Goal: Find specific page/section: Find specific page/section

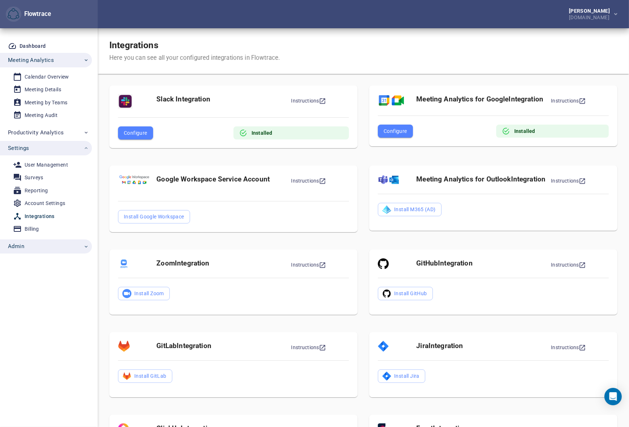
click at [39, 247] on span "Admin" at bounding box center [48, 246] width 81 height 9
click at [579, 10] on div "[PERSON_NAME]" at bounding box center [591, 10] width 44 height 5
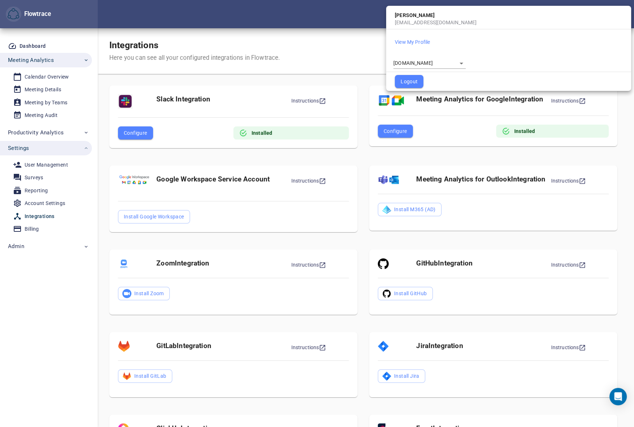
click at [429, 64] on body "Flowtrace [PERSON_NAME] [DOMAIN_NAME] Flowtrace Dashboard Meeting Analytics Cal…" at bounding box center [317, 213] width 634 height 427
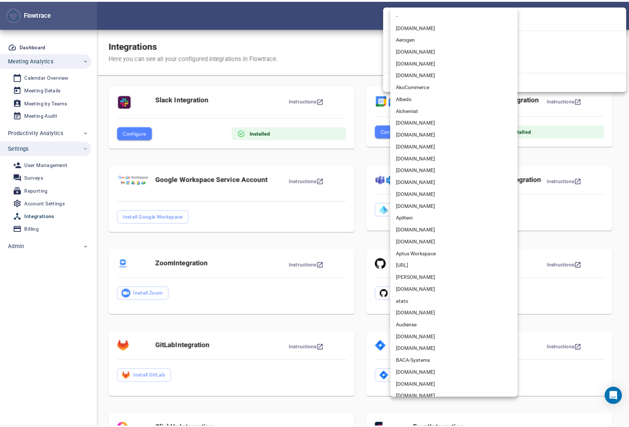
scroll to position [1235, 0]
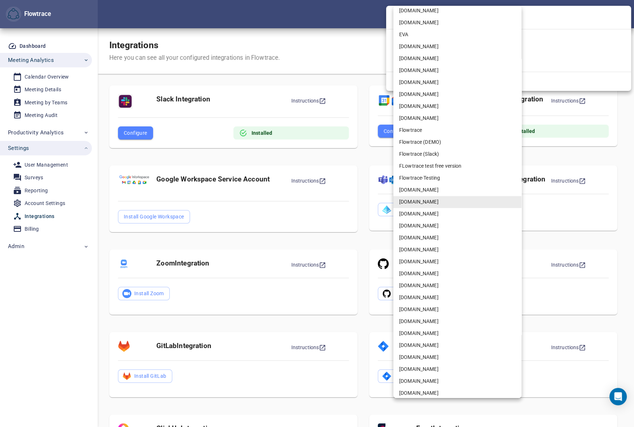
click at [421, 128] on li "Flowtrace" at bounding box center [458, 130] width 128 height 12
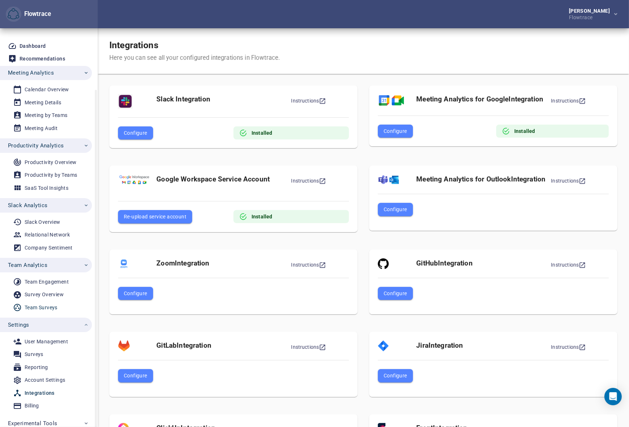
scroll to position [32, 0]
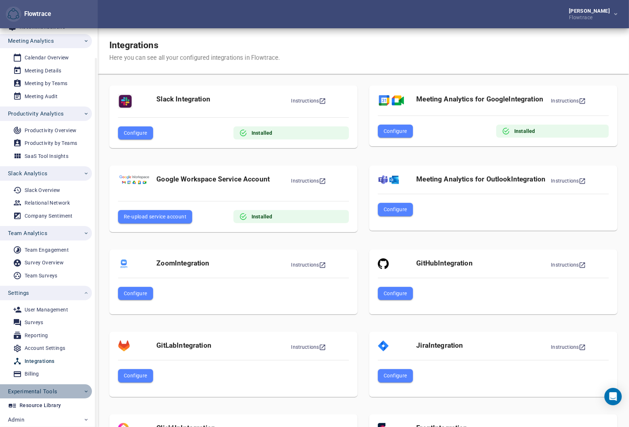
click at [38, 391] on span "Experimental Tools" at bounding box center [33, 391] width 50 height 9
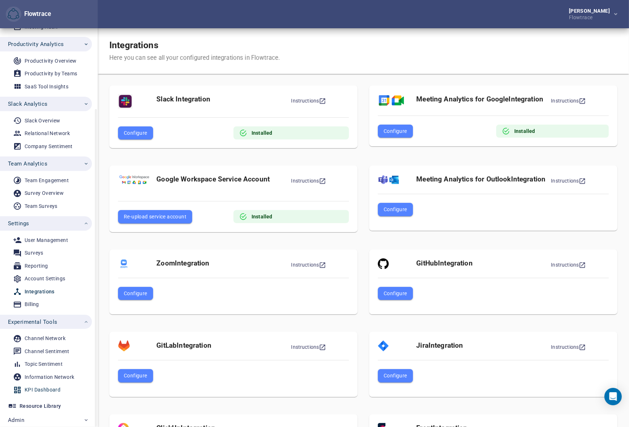
click at [36, 387] on div "KPI Dashboard" at bounding box center [43, 389] width 36 height 9
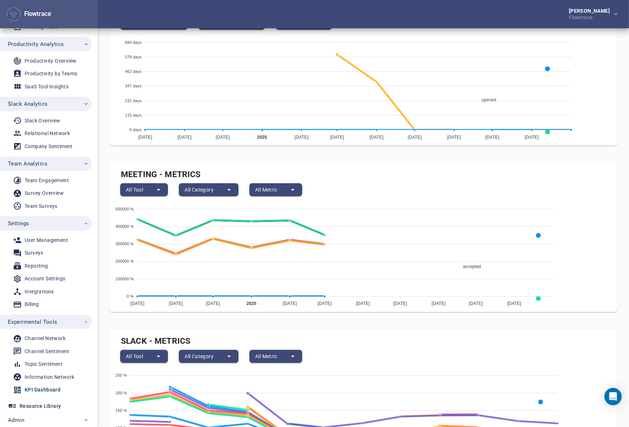
scroll to position [307, 0]
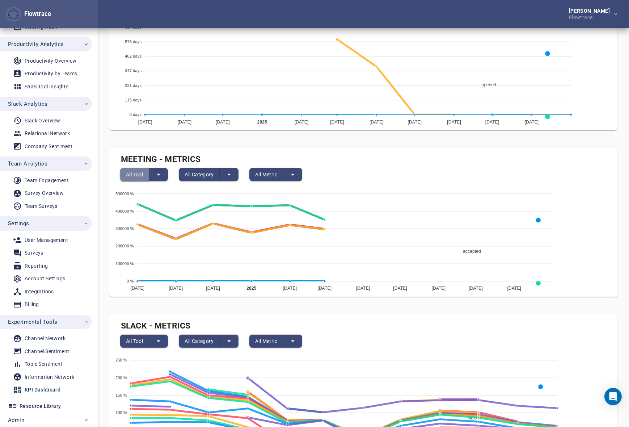
click at [131, 173] on span "All Tool" at bounding box center [134, 174] width 17 height 9
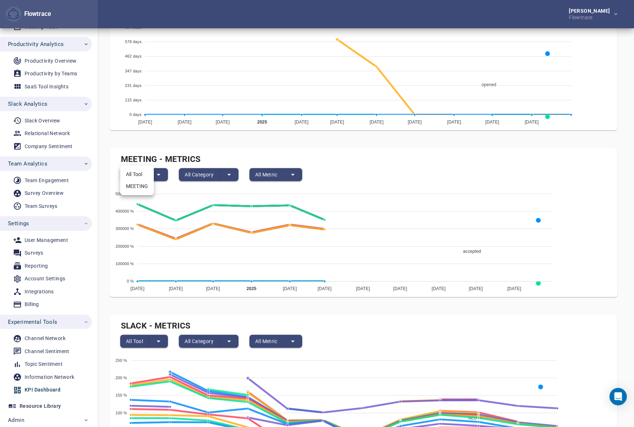
click at [133, 187] on li "MEETING" at bounding box center [137, 186] width 34 height 12
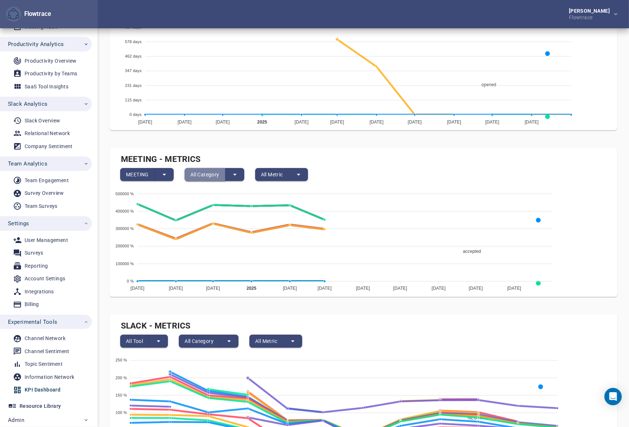
click at [198, 173] on span "All Category" at bounding box center [204, 174] width 29 height 9
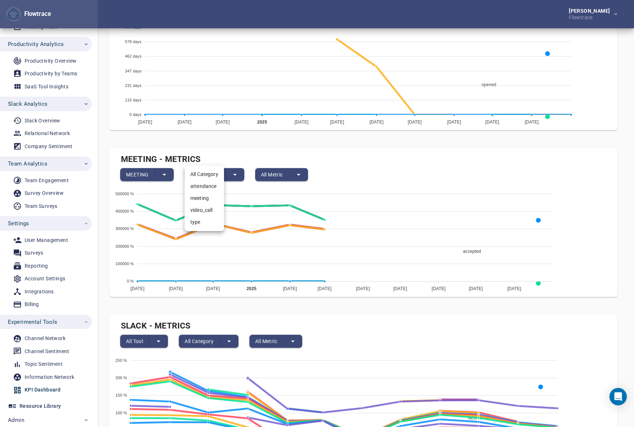
click at [273, 170] on div at bounding box center [317, 213] width 634 height 427
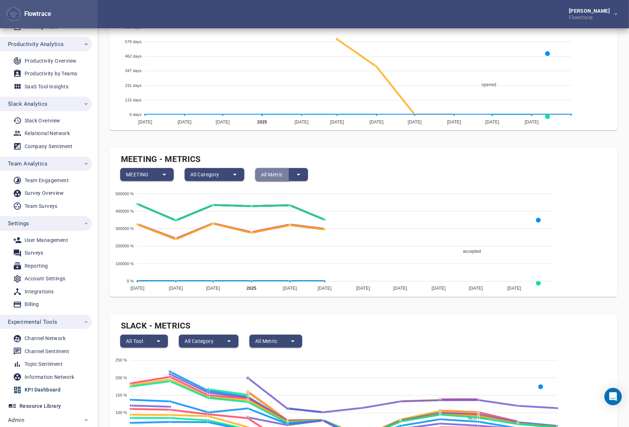
click at [274, 171] on span "All Metric" at bounding box center [272, 174] width 22 height 9
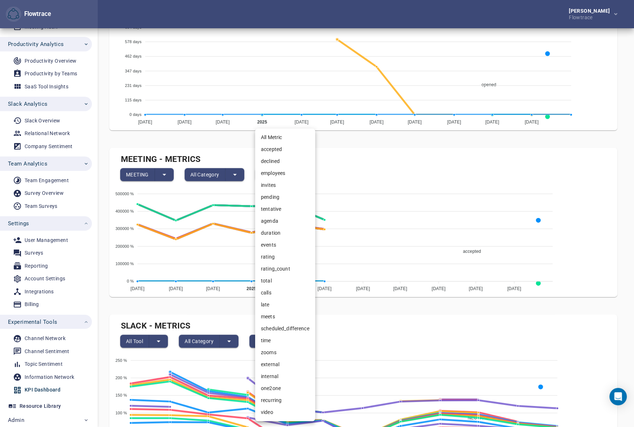
click at [369, 146] on div at bounding box center [317, 213] width 634 height 427
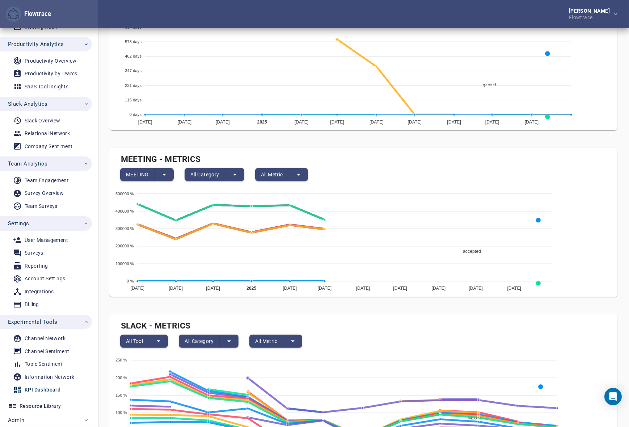
click at [460, 14] on div "[PERSON_NAME] Flowtrace" at bounding box center [364, 14] width 532 height 28
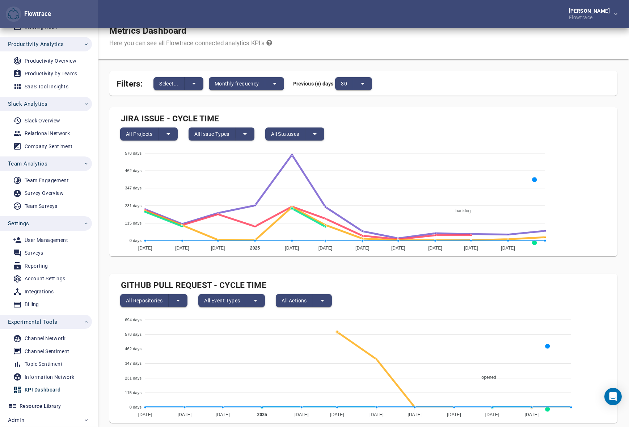
scroll to position [0, 0]
